Goal: Task Accomplishment & Management: Complete application form

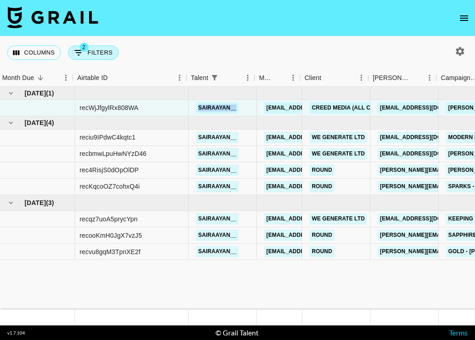
scroll to position [0, 2]
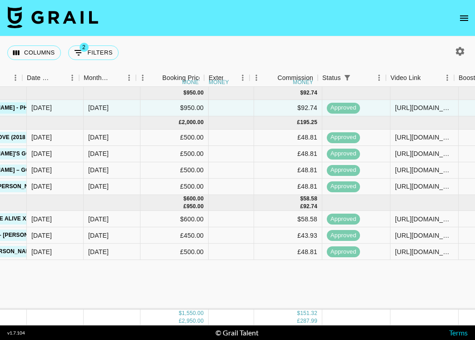
scroll to position [0, 485]
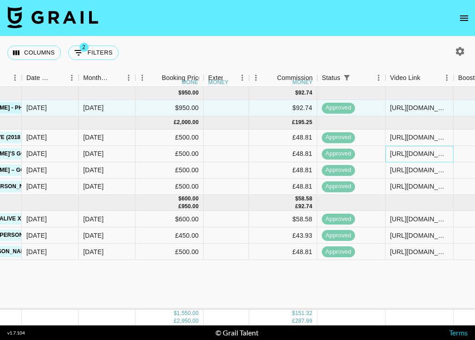
click at [397, 156] on div "[URL][DOMAIN_NAME]" at bounding box center [419, 153] width 59 height 9
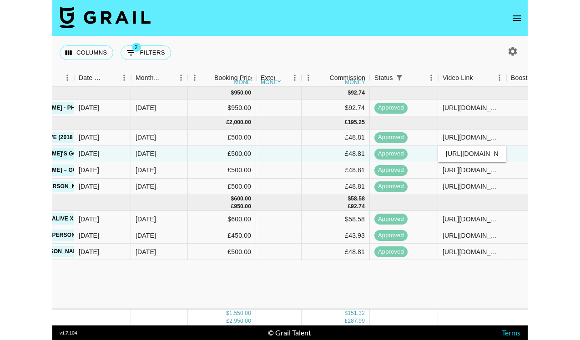
scroll to position [0, 144]
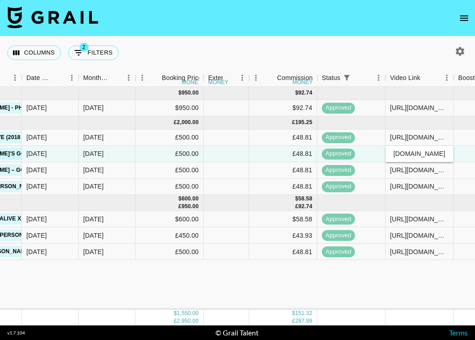
click at [397, 156] on input "[URL][DOMAIN_NAME]" at bounding box center [419, 153] width 67 height 7
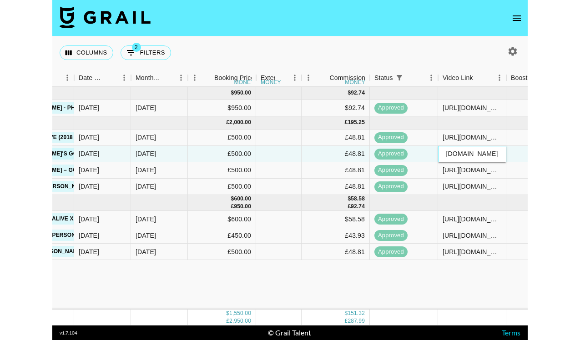
scroll to position [0, 0]
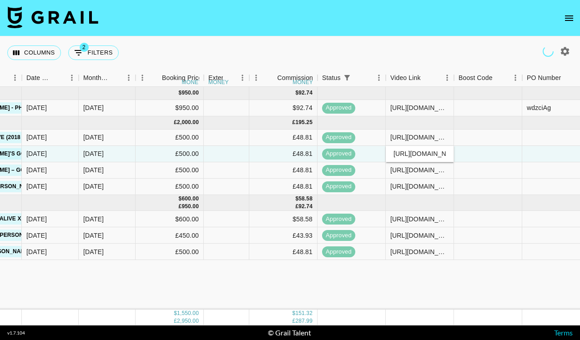
click at [173, 61] on div "Columns 2 Filters + Booking" at bounding box center [290, 52] width 580 height 33
click at [475, 22] on icon "open drawer" at bounding box center [569, 18] width 11 height 11
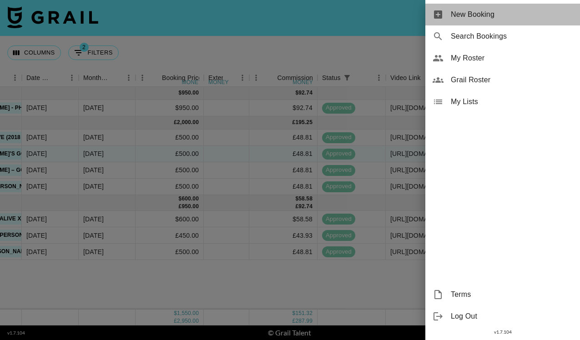
click at [475, 21] on div "New Booking" at bounding box center [502, 15] width 155 height 22
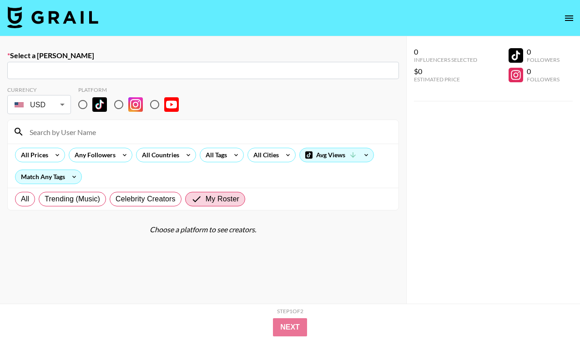
click at [155, 68] on input "text" at bounding box center [203, 71] width 381 height 10
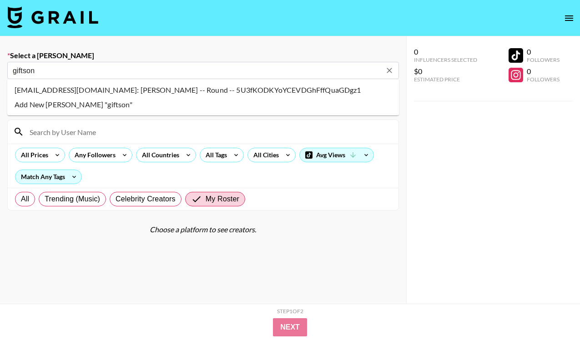
click at [193, 88] on li "giftson@thisisround.com: Paul Giftson -- Round -- 5U3fKODKYoYCEVDGhFffQuaGDgz1" at bounding box center [203, 90] width 392 height 15
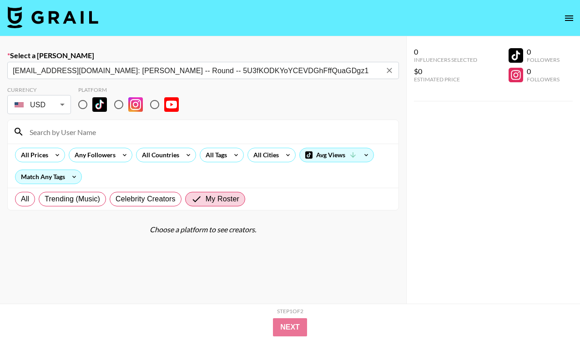
type input "giftson@thisisround.com: Paul Giftson -- Round -- 5U3fKODKYoYCEVDGhFffQuaGDgz1"
click at [83, 105] on input "radio" at bounding box center [82, 104] width 19 height 19
radio input "true"
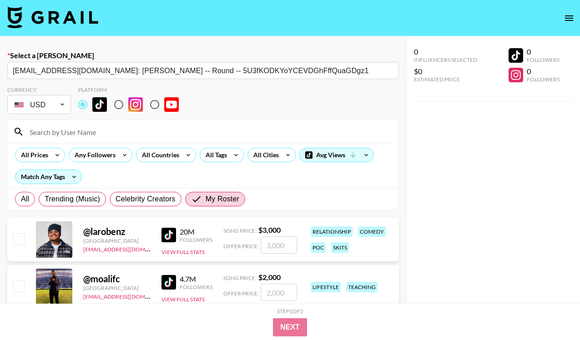
click at [125, 106] on input "radio" at bounding box center [118, 104] width 19 height 19
radio input "true"
click at [116, 127] on input at bounding box center [208, 132] width 369 height 15
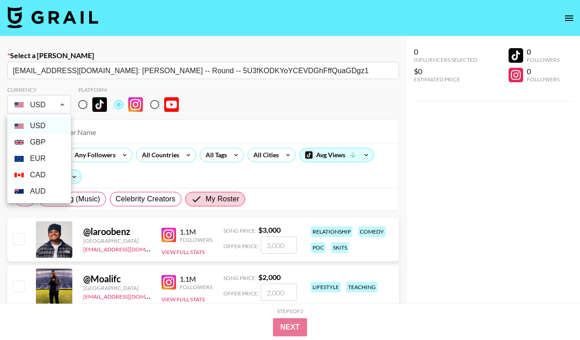
click at [38, 138] on li "GBP" at bounding box center [39, 142] width 64 height 16
type input "GBP"
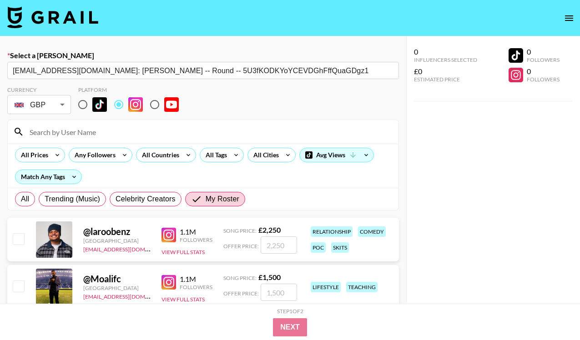
click at [50, 136] on input at bounding box center [208, 132] width 369 height 15
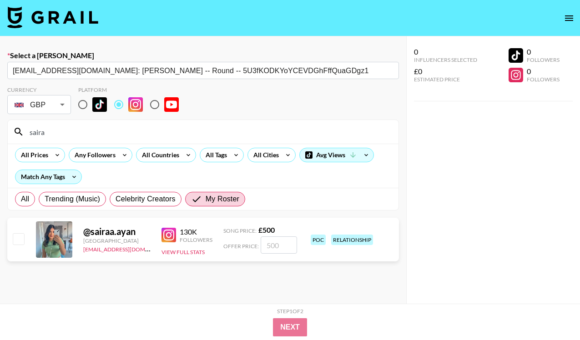
type input "saira"
click at [19, 240] on input "checkbox" at bounding box center [18, 238] width 11 height 11
checkbox input "true"
type input "500"
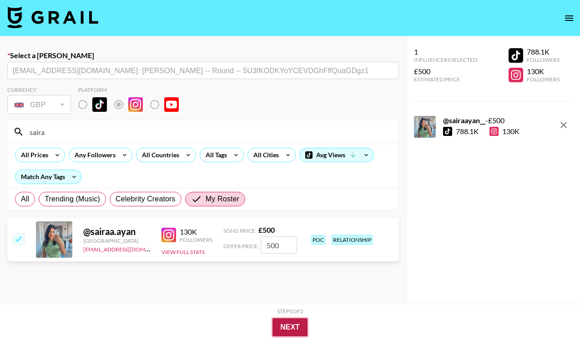
click at [291, 328] on button "Next" at bounding box center [289, 327] width 35 height 18
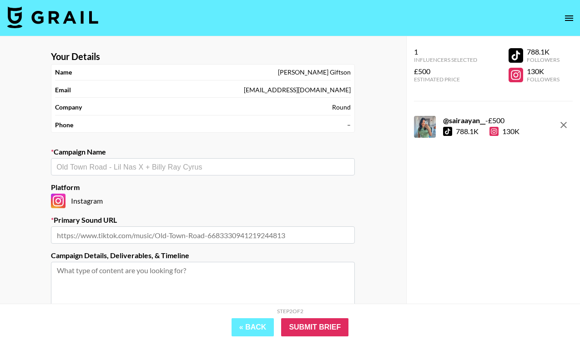
click at [176, 164] on input "text" at bounding box center [202, 167] width 293 height 10
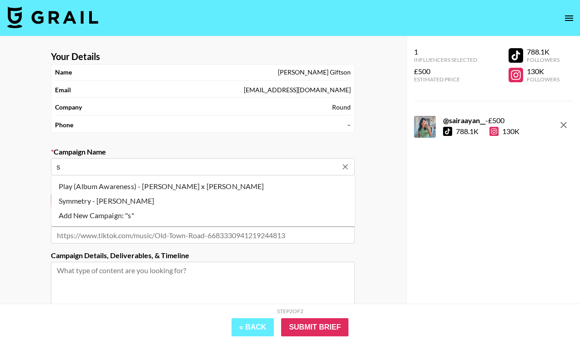
click at [159, 203] on li "Symmetry - [PERSON_NAME]" at bounding box center [203, 201] width 304 height 15
type input "Symmetry - [PERSON_NAME]"
type input "https://www.instagram.com/reels/audio/1430614248365202/"
type textarea "Instagram --"
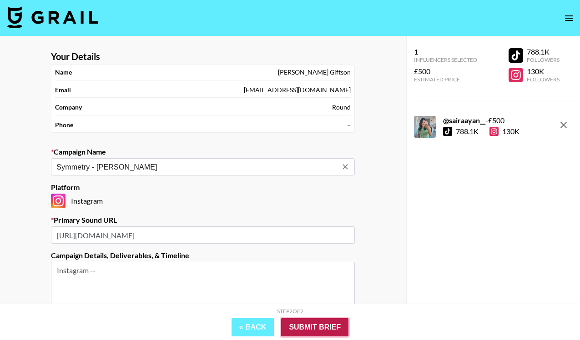
click at [322, 326] on input "Submit Brief" at bounding box center [314, 327] width 67 height 18
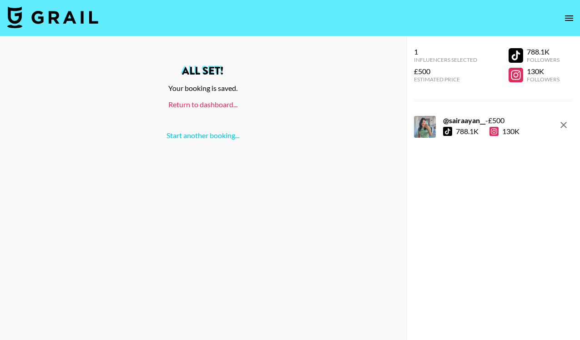
click at [218, 102] on link "Return to dashboard..." at bounding box center [202, 104] width 69 height 9
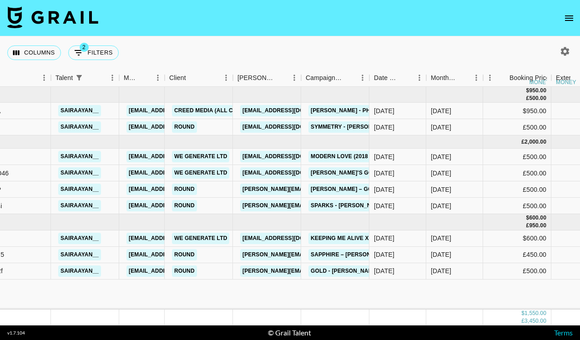
scroll to position [0, 567]
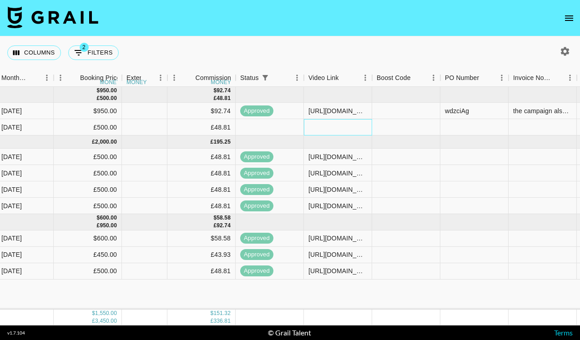
click at [326, 123] on div at bounding box center [338, 127] width 68 height 16
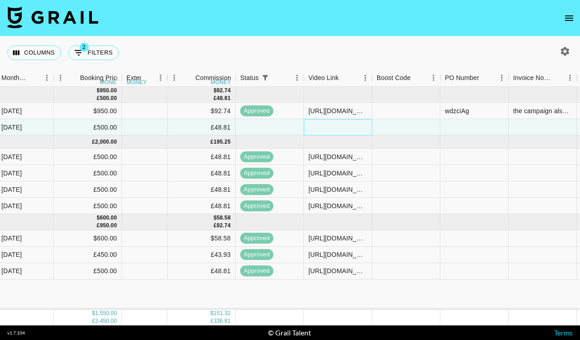
click at [326, 123] on div at bounding box center [338, 127] width 68 height 16
type input "[URL][DOMAIN_NAME]"
click at [346, 51] on div "Columns 2 Filters + Booking" at bounding box center [290, 52] width 580 height 33
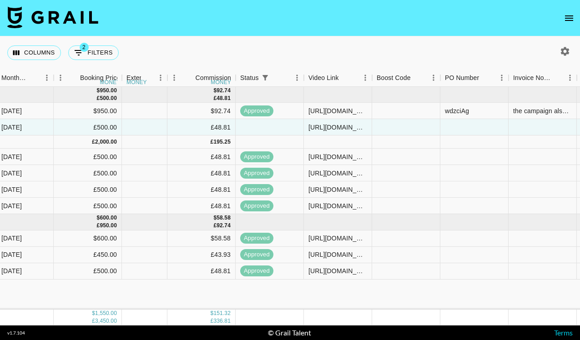
scroll to position [0, 942]
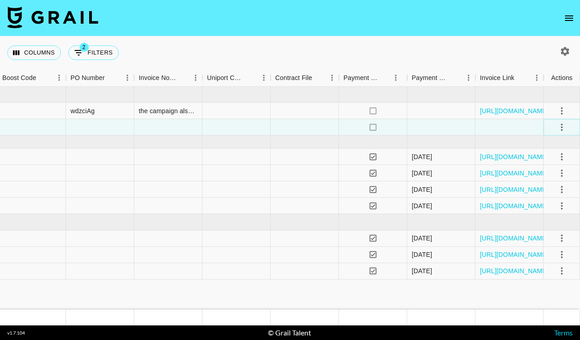
click at [561, 123] on icon "select merge strategy" at bounding box center [561, 127] width 11 height 11
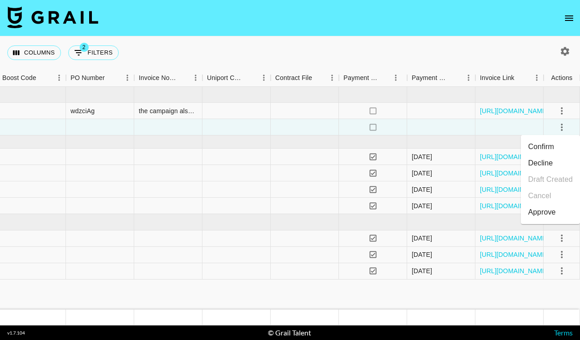
click at [554, 209] on div "Approve" at bounding box center [542, 212] width 28 height 11
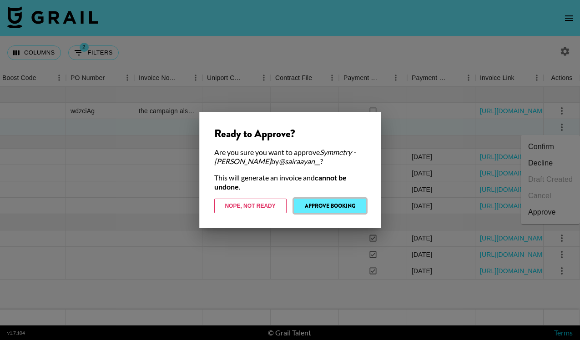
click at [353, 203] on button "Approve Booking" at bounding box center [330, 206] width 72 height 15
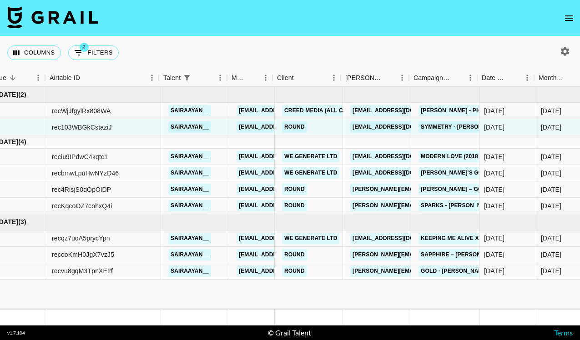
scroll to position [0, 24]
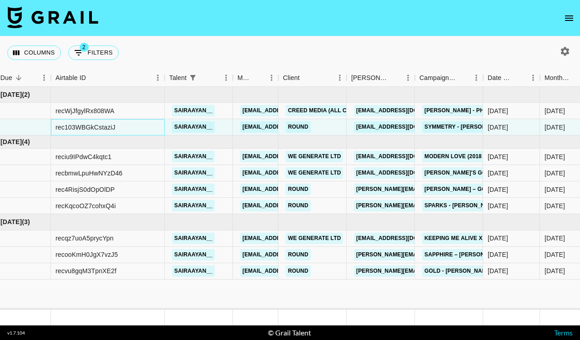
click at [81, 129] on div "rec103WBGkCstaziJ" at bounding box center [85, 127] width 60 height 9
copy div "rec103WBGkCstaziJ"
copy link "sairaayan__"
click at [92, 50] on button "2 Filters" at bounding box center [93, 52] width 50 height 15
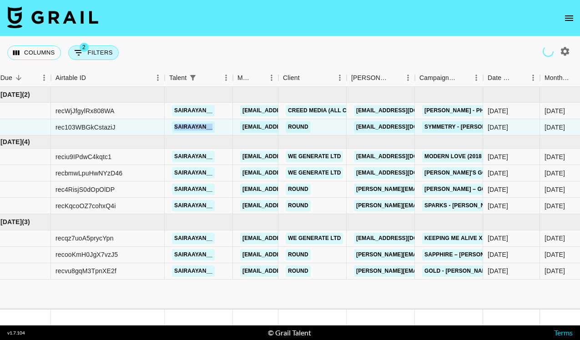
select select "status"
select select "isNotAnyOf"
select select "airtableId"
select select "talentName"
select select "campaign"
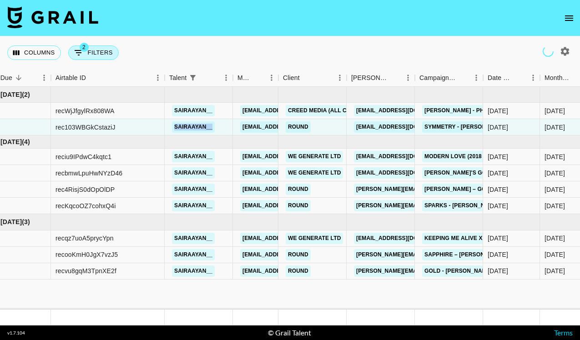
select select "status"
select select "purchaseOrder"
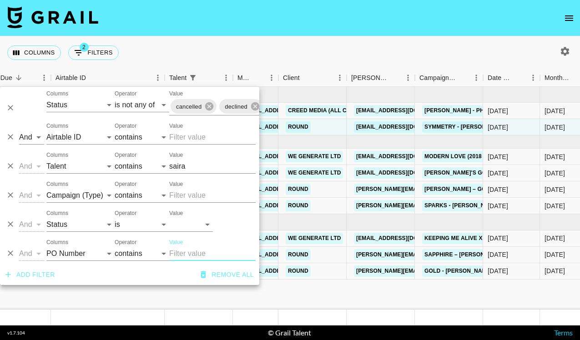
click at [177, 165] on input "saira" at bounding box center [212, 166] width 86 height 15
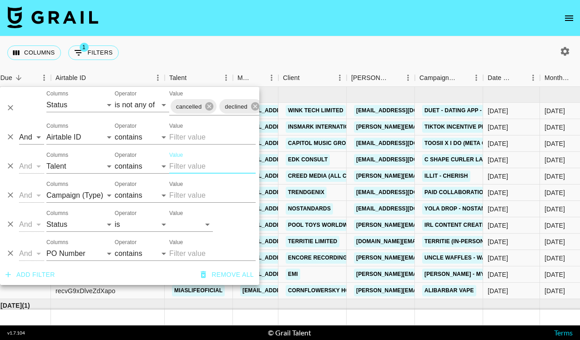
click at [251, 15] on nav at bounding box center [290, 18] width 580 height 36
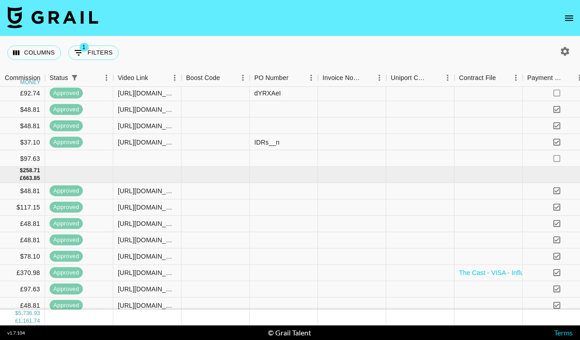
scroll to position [424, 942]
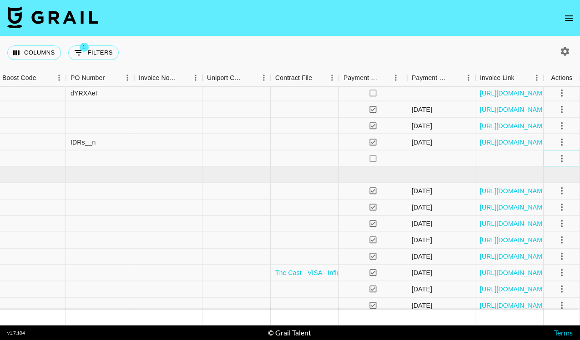
click at [568, 157] on button "select merge strategy" at bounding box center [561, 158] width 15 height 15
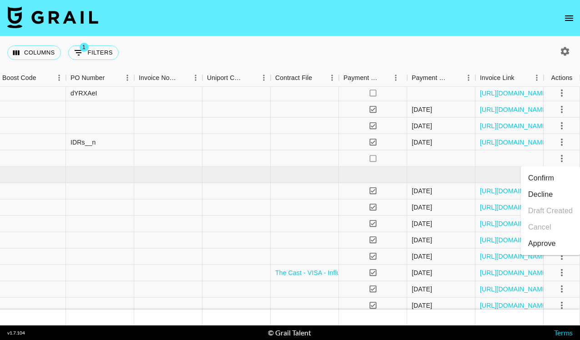
click at [547, 189] on li "Decline" at bounding box center [550, 195] width 59 height 16
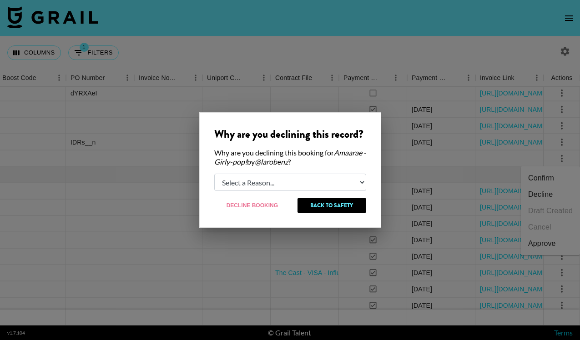
click at [315, 174] on select "Select a Reason... Relogging this deal due to a data issue The [PERSON_NAME] ca…" at bounding box center [290, 182] width 152 height 17
select select "creator_decline"
click at [214, 174] on select "Select a Reason... Relogging this deal due to a data issue The [PERSON_NAME] ca…" at bounding box center [290, 182] width 152 height 17
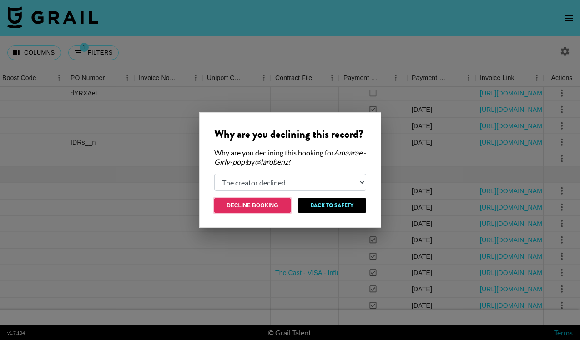
click at [265, 210] on button "Decline Booking" at bounding box center [252, 205] width 77 height 15
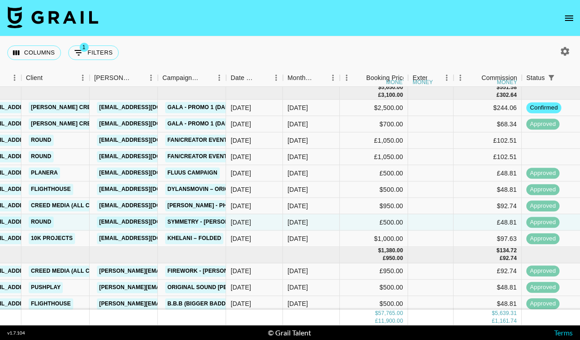
scroll to position [245, 389]
